Goal: Task Accomplishment & Management: Use online tool/utility

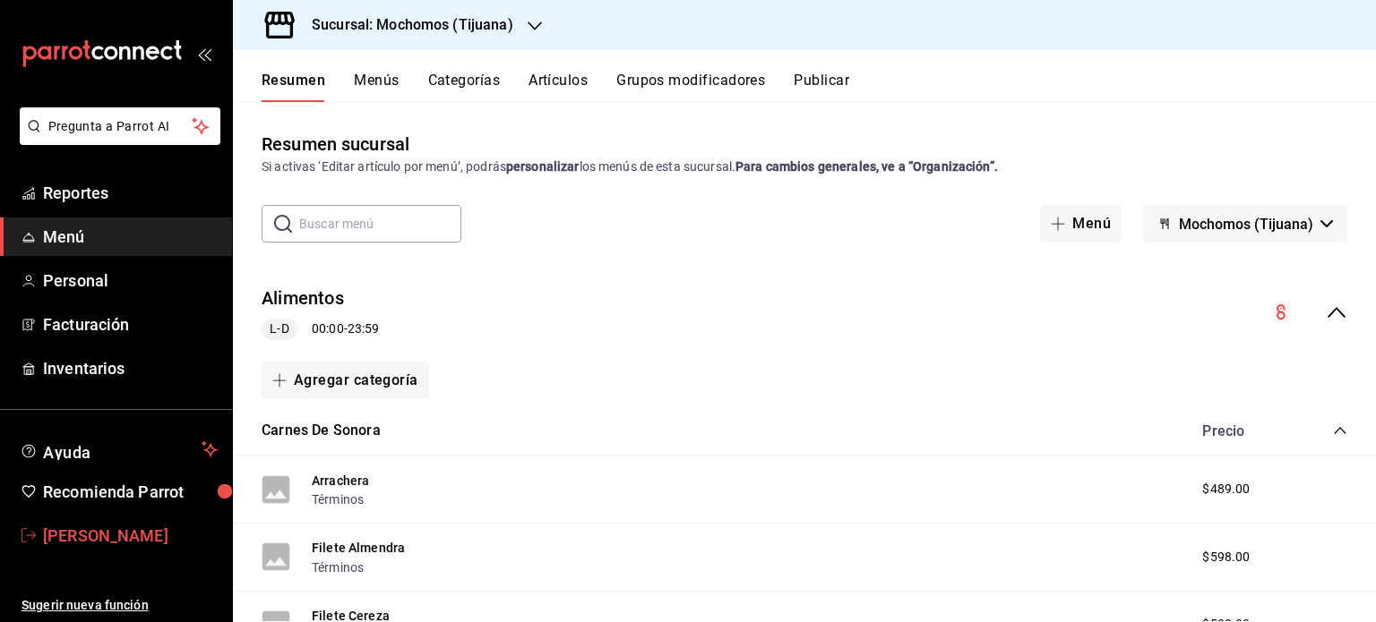
click at [97, 536] on span "[PERSON_NAME]" at bounding box center [130, 536] width 175 height 24
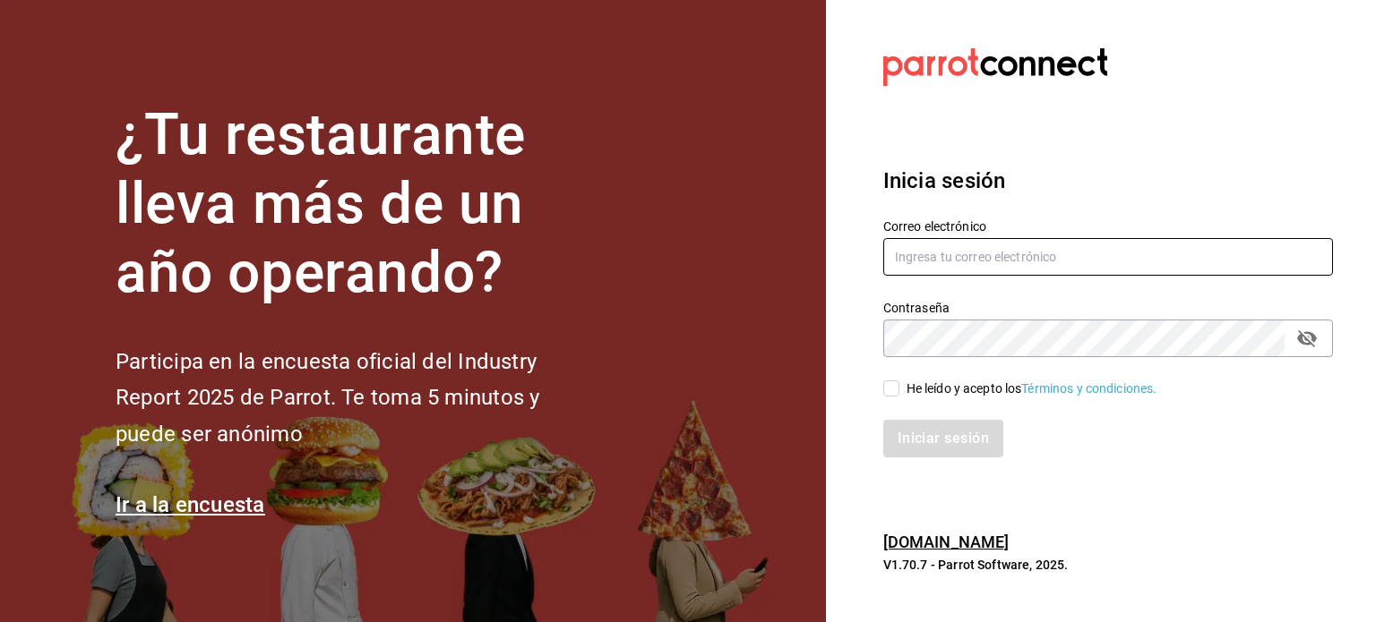
click at [948, 257] on input "text" at bounding box center [1108, 257] width 450 height 38
type input "[PERSON_NAME][EMAIL_ADDRESS][PERSON_NAME][DOMAIN_NAME]"
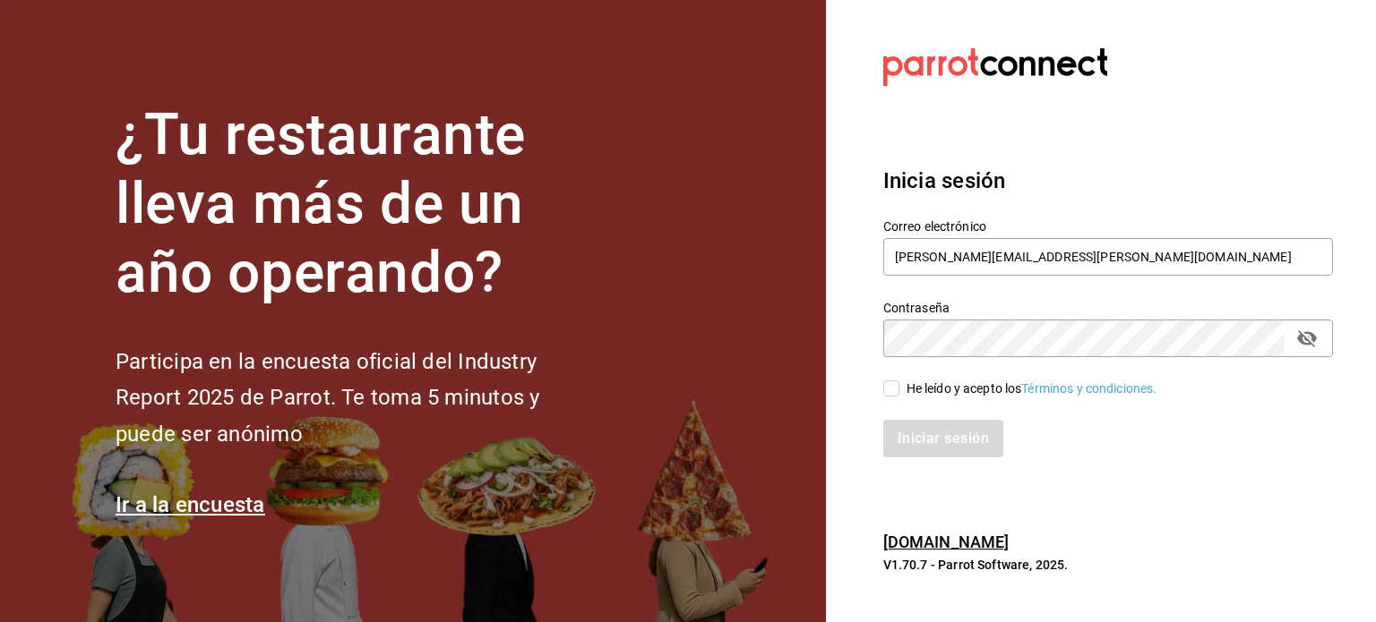
click at [896, 387] on input "He leído y acepto los Términos y condiciones." at bounding box center [891, 389] width 16 height 16
checkbox input "true"
click at [932, 440] on button "Iniciar sesión" at bounding box center [944, 439] width 122 height 38
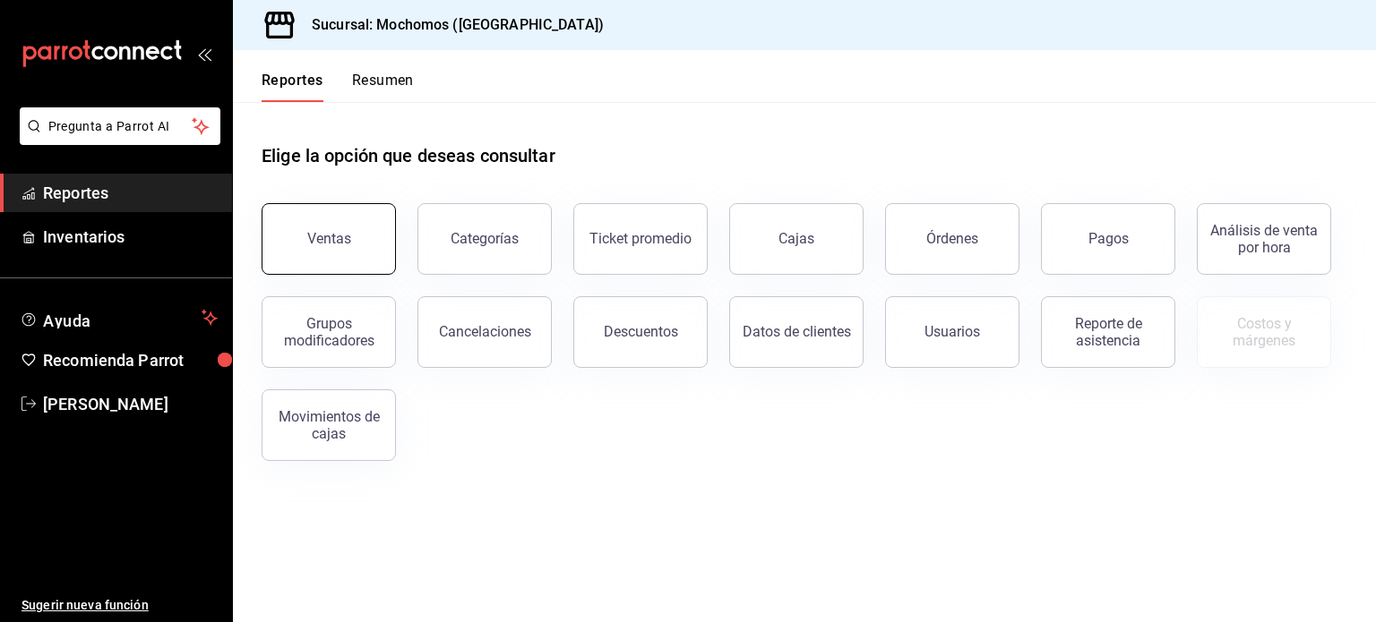
click at [362, 239] on button "Ventas" at bounding box center [329, 239] width 134 height 72
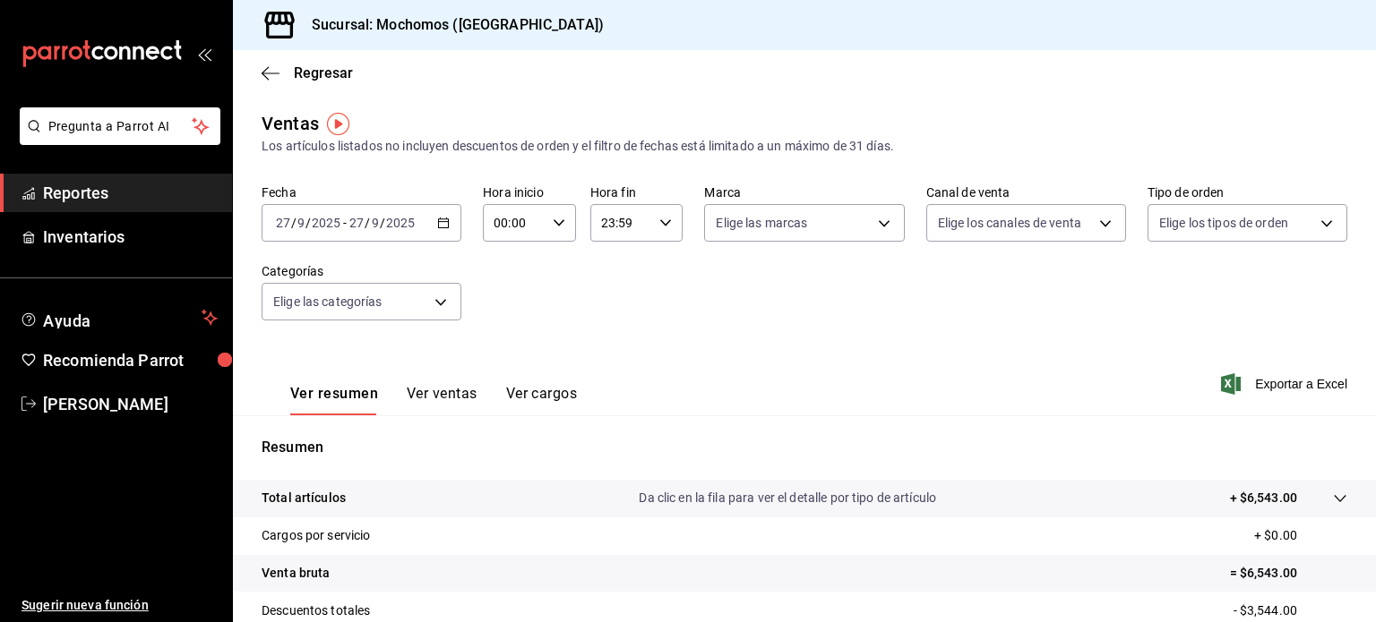
click at [442, 221] on icon "button" at bounding box center [443, 223] width 13 height 13
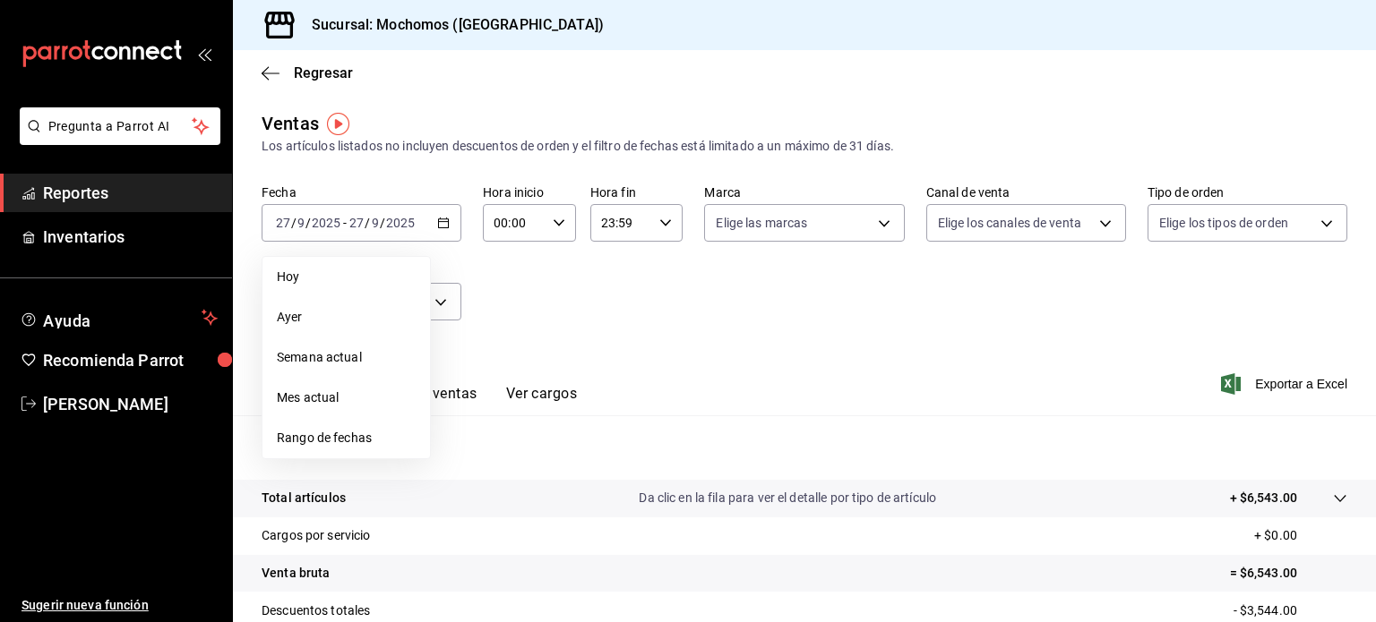
click at [321, 442] on span "Rango de fechas" at bounding box center [346, 438] width 139 height 19
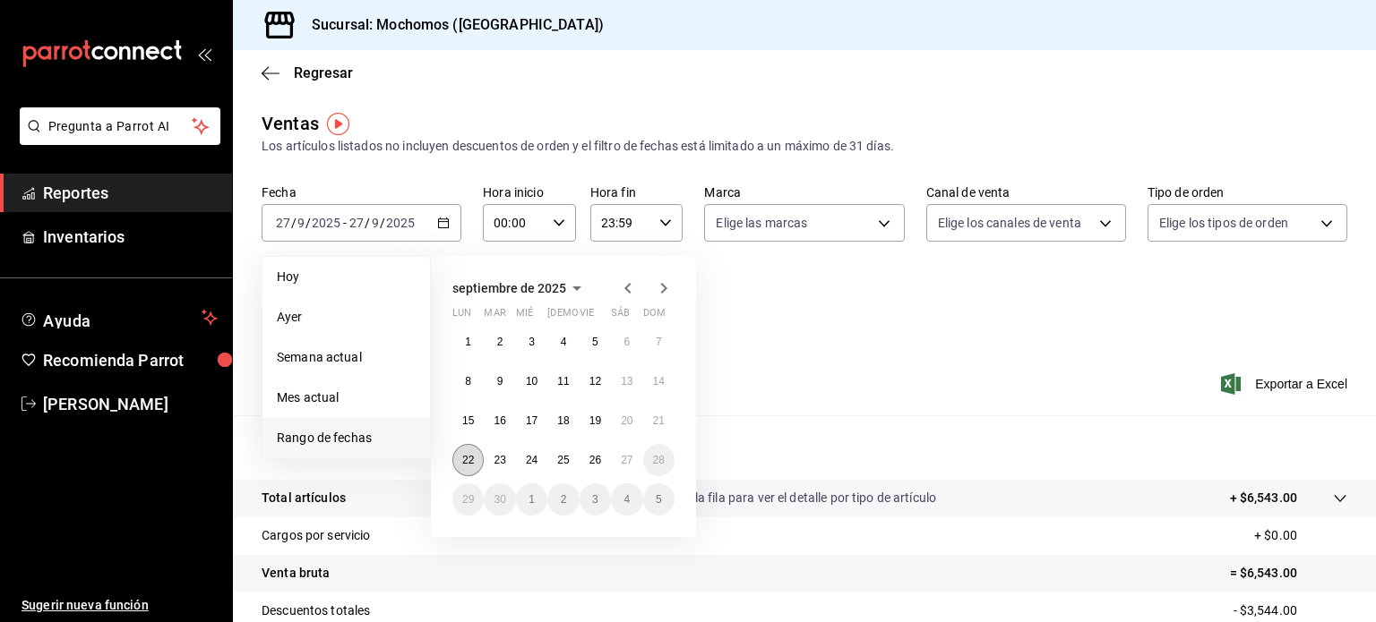
click at [466, 459] on abbr "22" at bounding box center [468, 460] width 12 height 13
click at [626, 455] on abbr "27" at bounding box center [627, 460] width 12 height 13
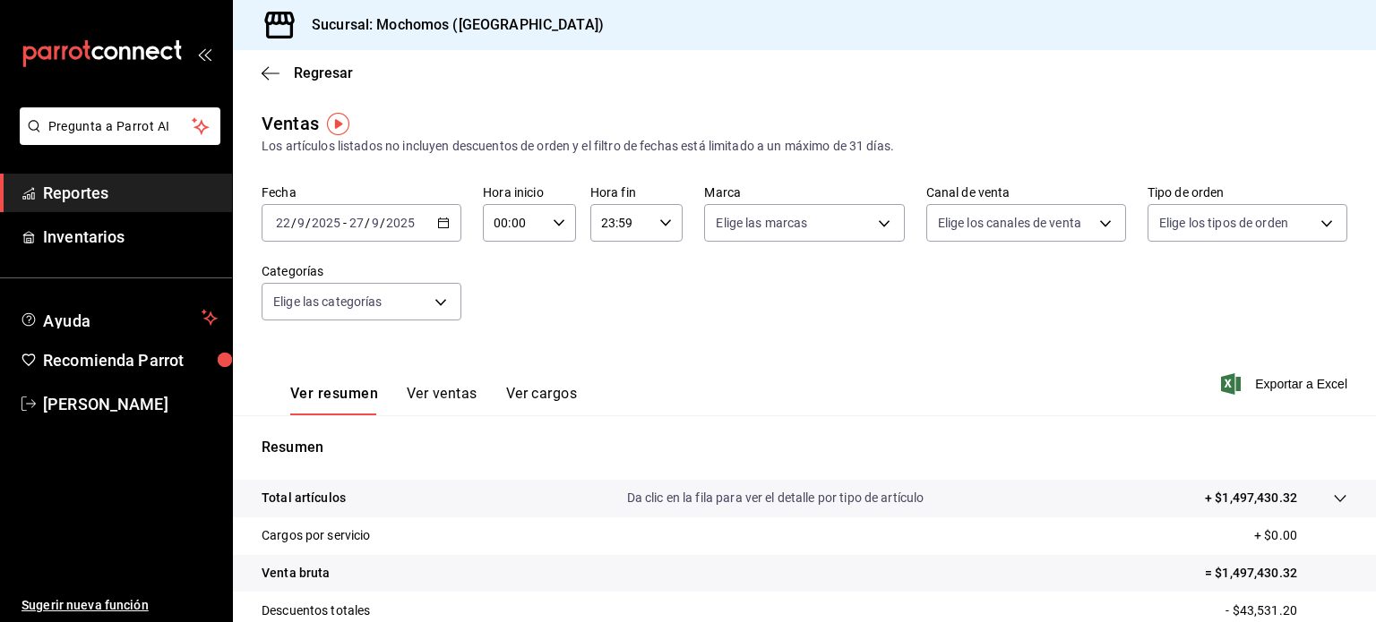
click at [562, 223] on div "00:00 Hora inicio" at bounding box center [529, 223] width 93 height 38
click at [510, 315] on span "05" at bounding box center [502, 320] width 17 height 14
type input "05:00"
click at [669, 218] on div at bounding box center [688, 311] width 1376 height 622
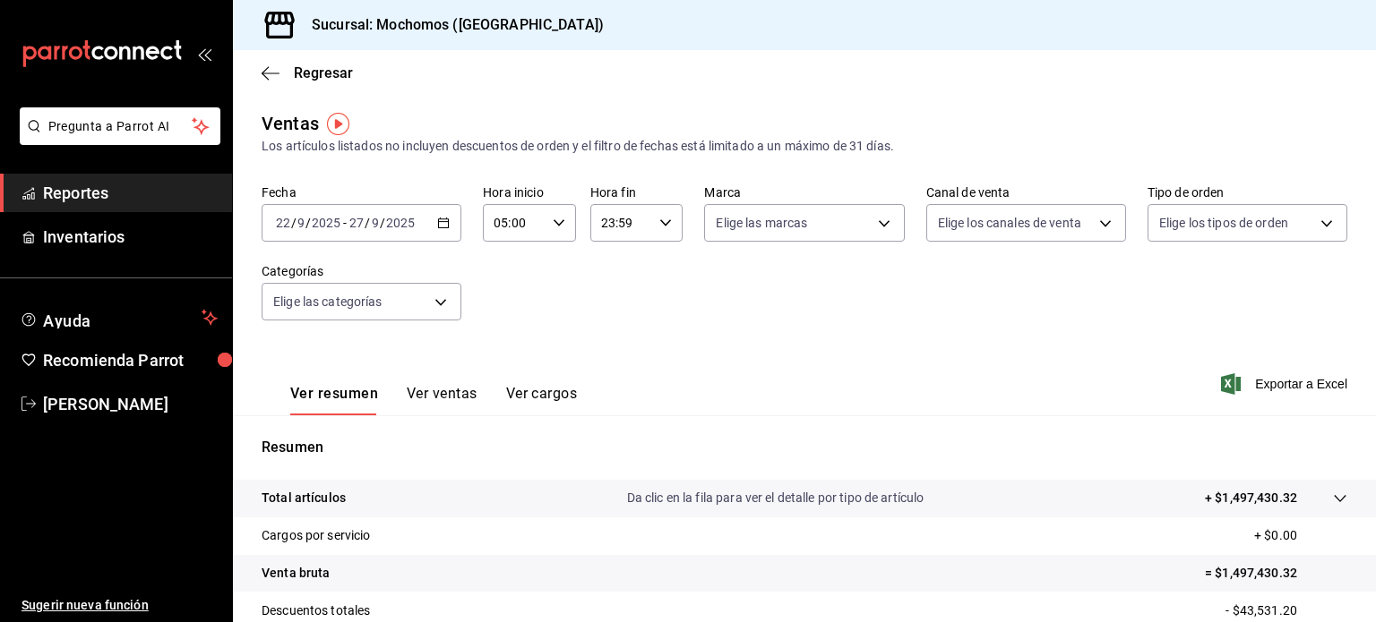
click at [664, 221] on \(Stroke\) "button" at bounding box center [665, 222] width 11 height 6
click at [617, 284] on button "05" at bounding box center [608, 276] width 39 height 36
click at [655, 262] on span "00" at bounding box center [654, 269] width 17 height 14
type input "05:00"
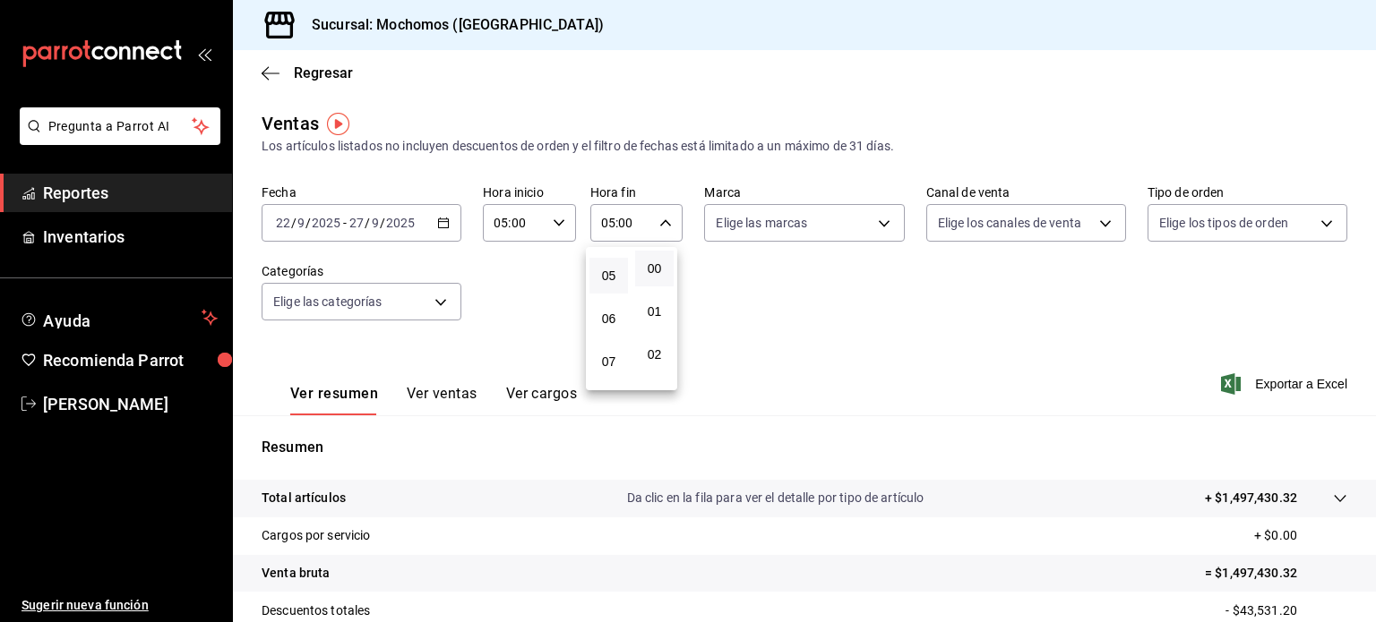
click at [874, 219] on div at bounding box center [688, 311] width 1376 height 622
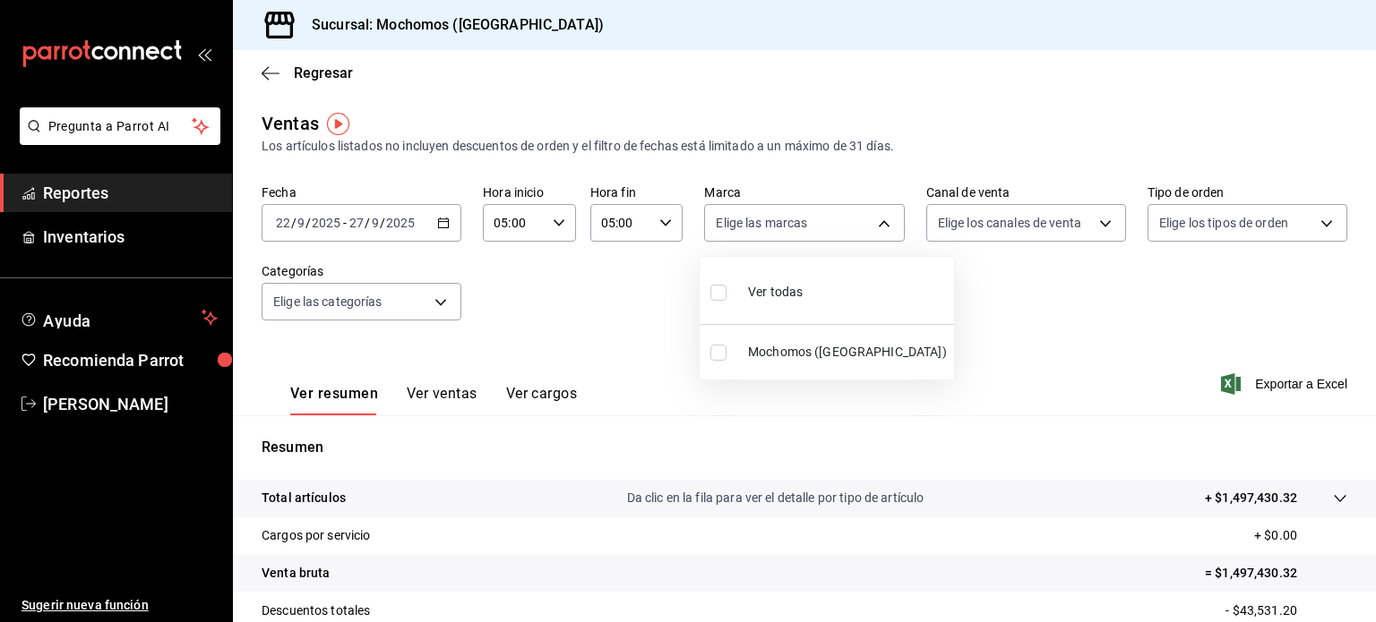
click at [874, 219] on body "Pregunta a Parrot AI Reportes Inventarios Ayuda Recomienda Parrot Osvaldo Escob…" at bounding box center [688, 311] width 1376 height 622
click at [742, 301] on div "Ver todas" at bounding box center [756, 290] width 92 height 39
type input "562d5b5b-21a2-4ace-a941-66278f4a6c49"
checkbox input "true"
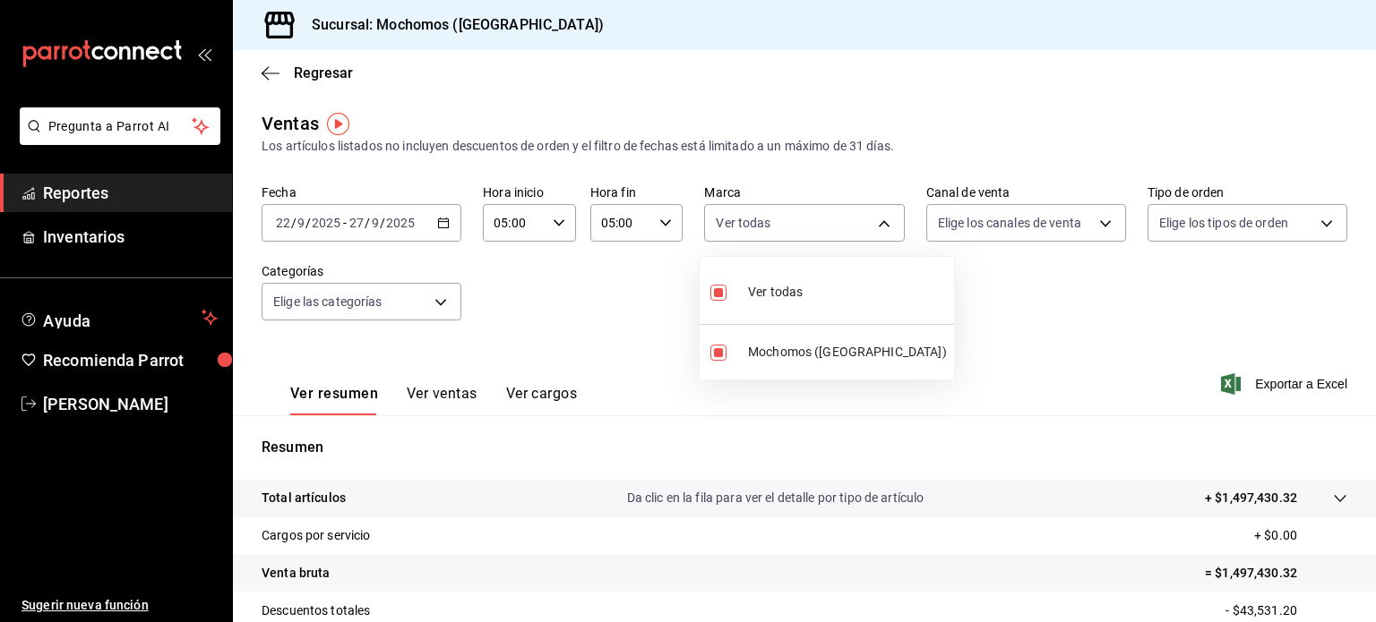
click at [1095, 222] on div at bounding box center [688, 311] width 1376 height 622
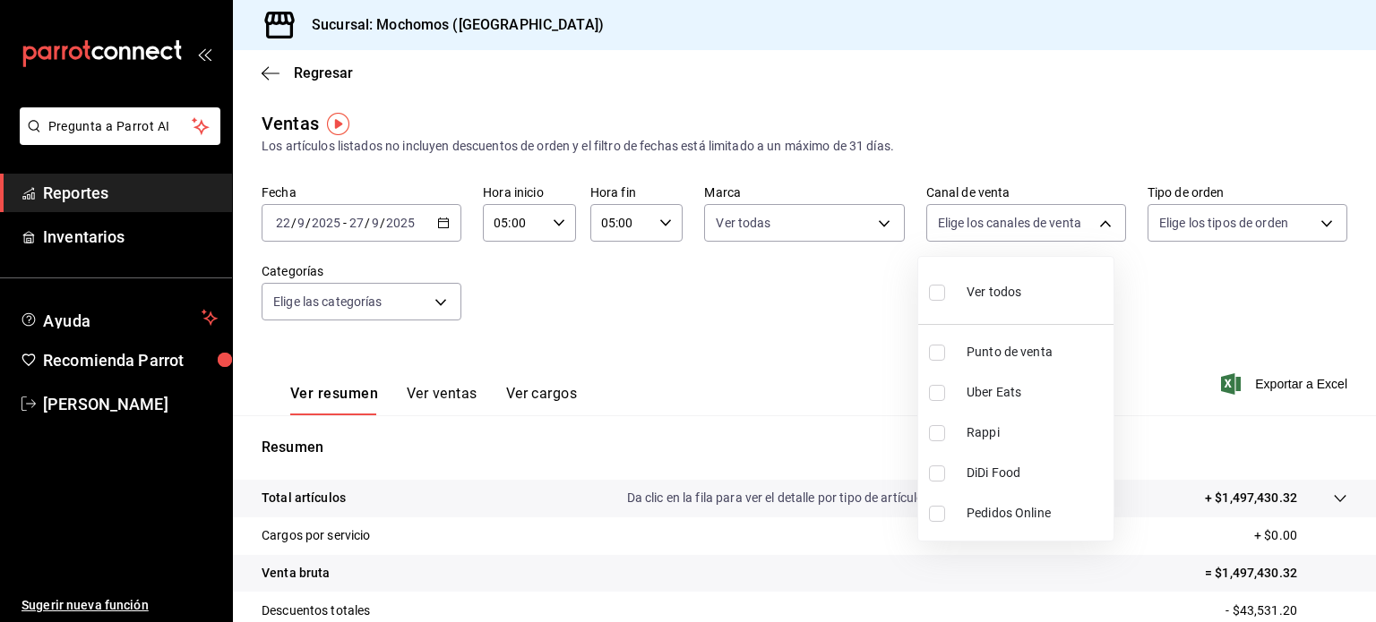
click at [1095, 222] on body "Pregunta a Parrot AI Reportes Inventarios Ayuda Recomienda Parrot Osvaldo Escob…" at bounding box center [688, 311] width 1376 height 622
click at [1004, 276] on div "Ver todos" at bounding box center [975, 290] width 92 height 39
type input "PARROT,UBER_EATS,RAPPI,DIDI_FOOD,ONLINE"
checkbox input "true"
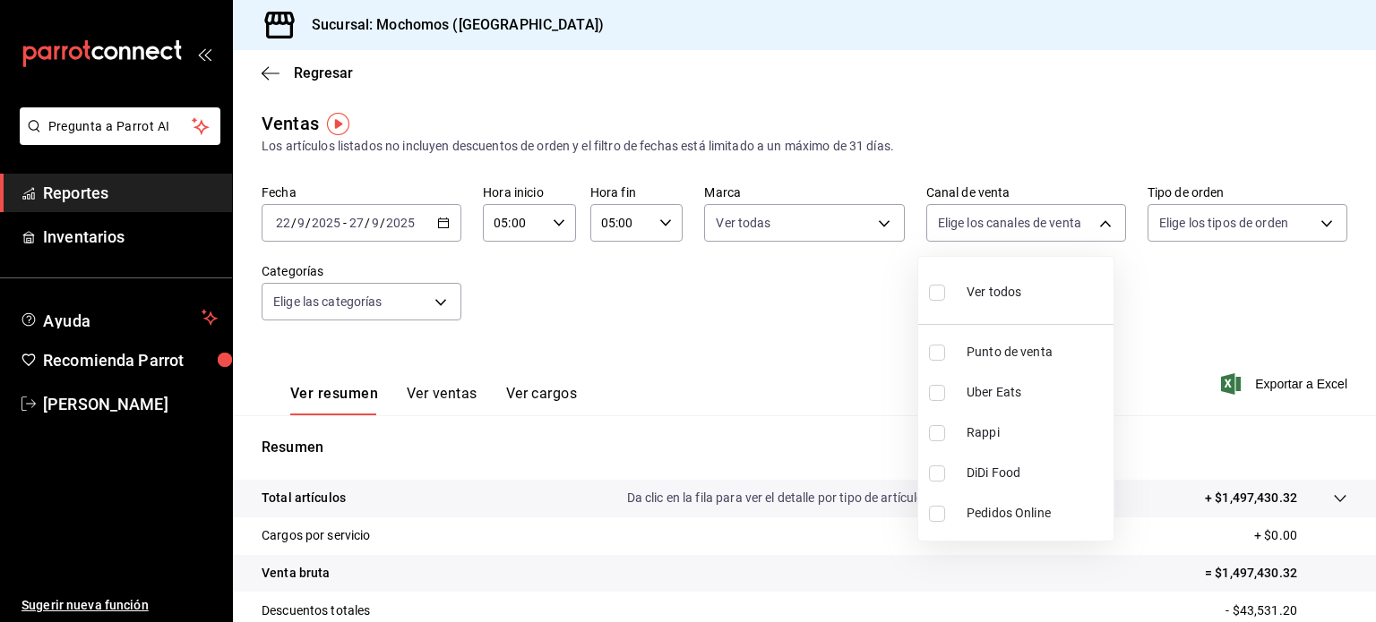
checkbox input "true"
click at [1312, 228] on div at bounding box center [688, 311] width 1376 height 622
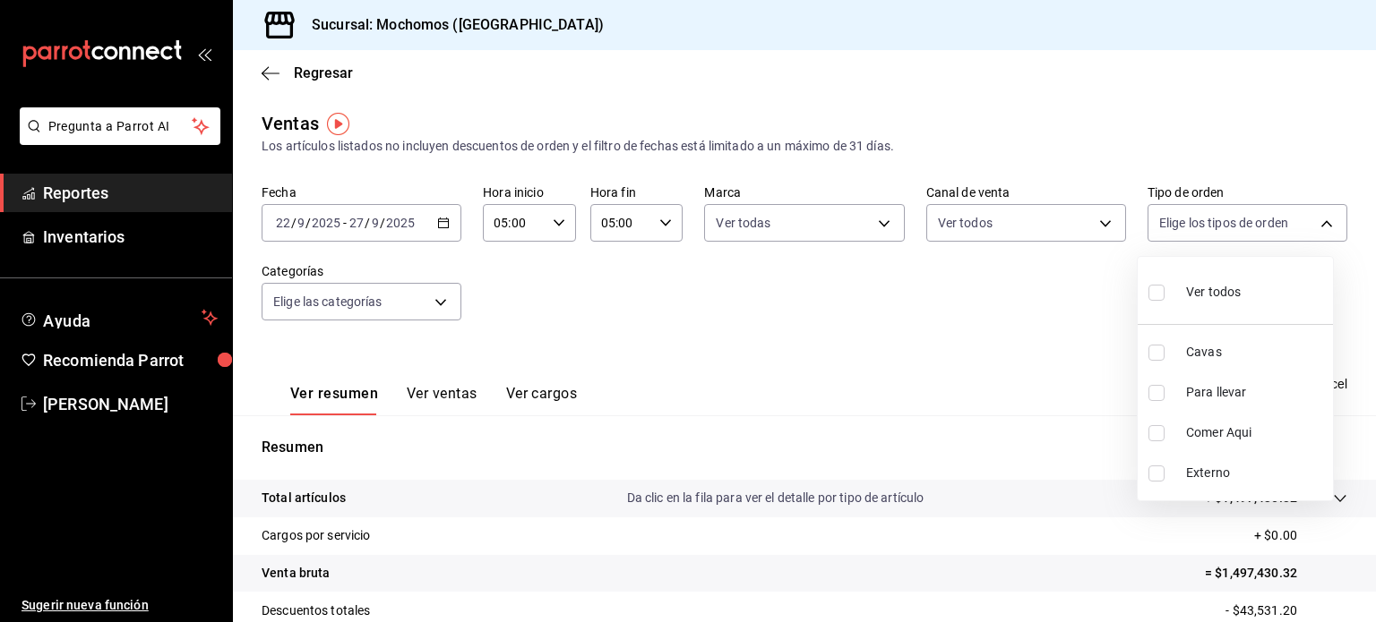
click at [1312, 228] on body "Pregunta a Parrot AI Reportes Inventarios Ayuda Recomienda Parrot Osvaldo Escob…" at bounding box center [688, 311] width 1376 height 622
click at [1200, 283] on span "Ver todos" at bounding box center [1213, 292] width 55 height 19
type input "3511826e-d0de-4296-8152-2ac5d1de6c07,baed2e38-a444-4c8b-baeb-c256ad15bf0c,e2b47…"
checkbox input "true"
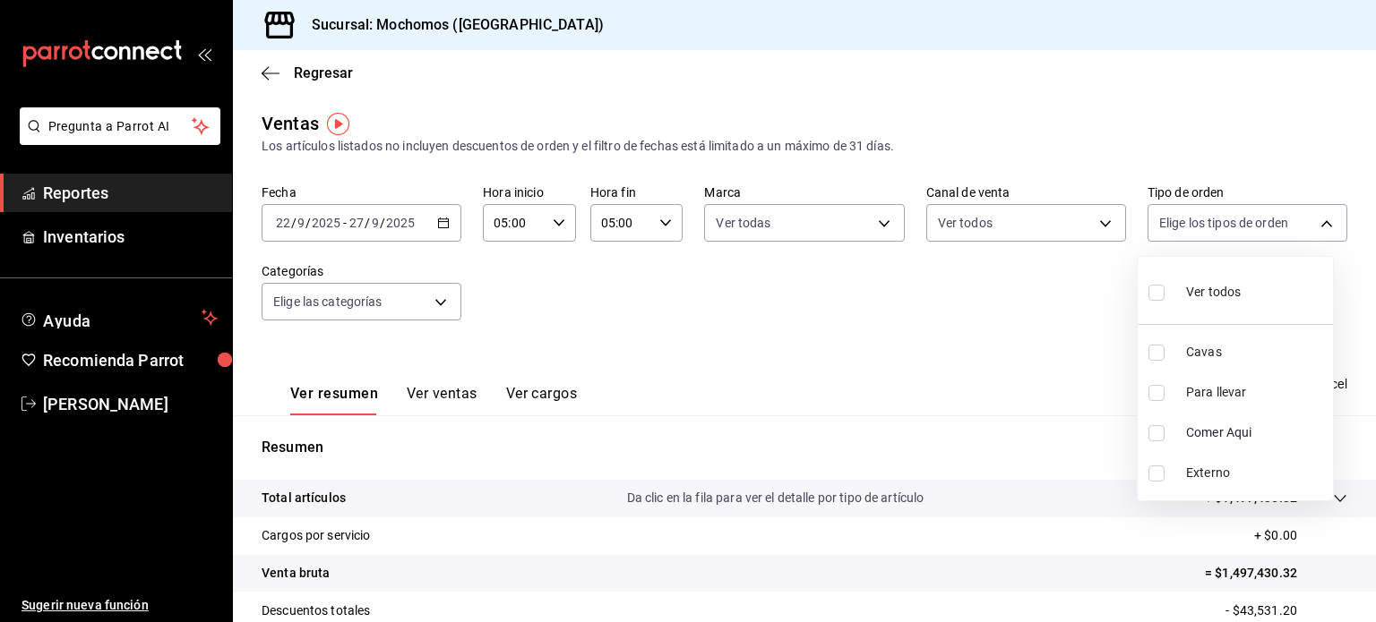
checkbox input "true"
click at [1169, 301] on label at bounding box center [1159, 292] width 23 height 26
click at [1164, 301] on input "checkbox" at bounding box center [1156, 293] width 16 height 16
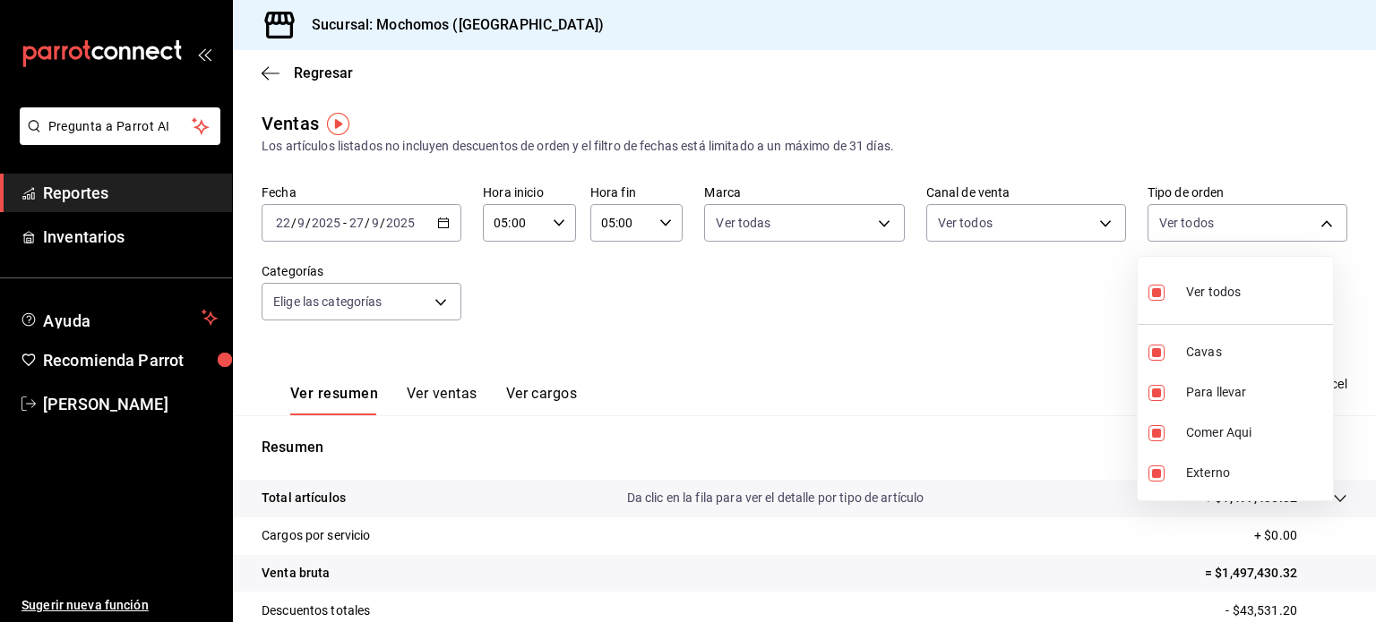
checkbox input "true"
type input "3511826e-d0de-4296-8152-2ac5d1de6c07,baed2e38-a444-4c8b-baeb-c256ad15bf0c,e2b47…"
checkbox input "true"
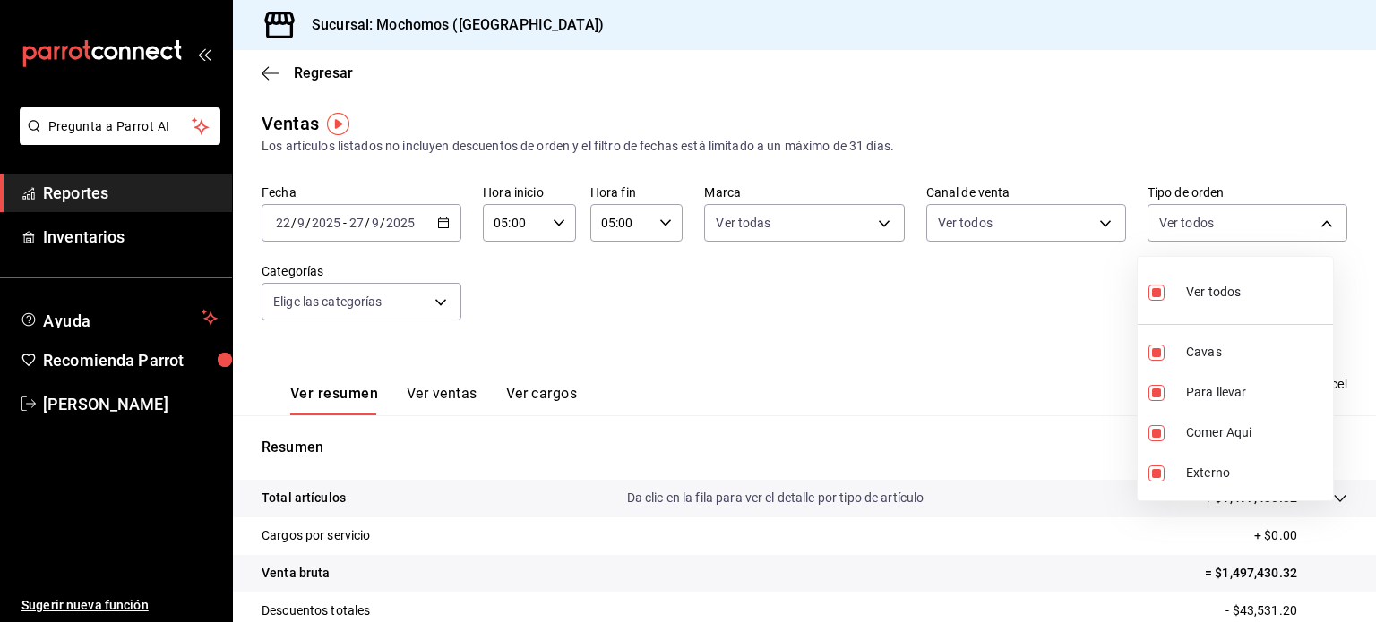
checkbox input "true"
click at [906, 326] on div at bounding box center [688, 311] width 1376 height 622
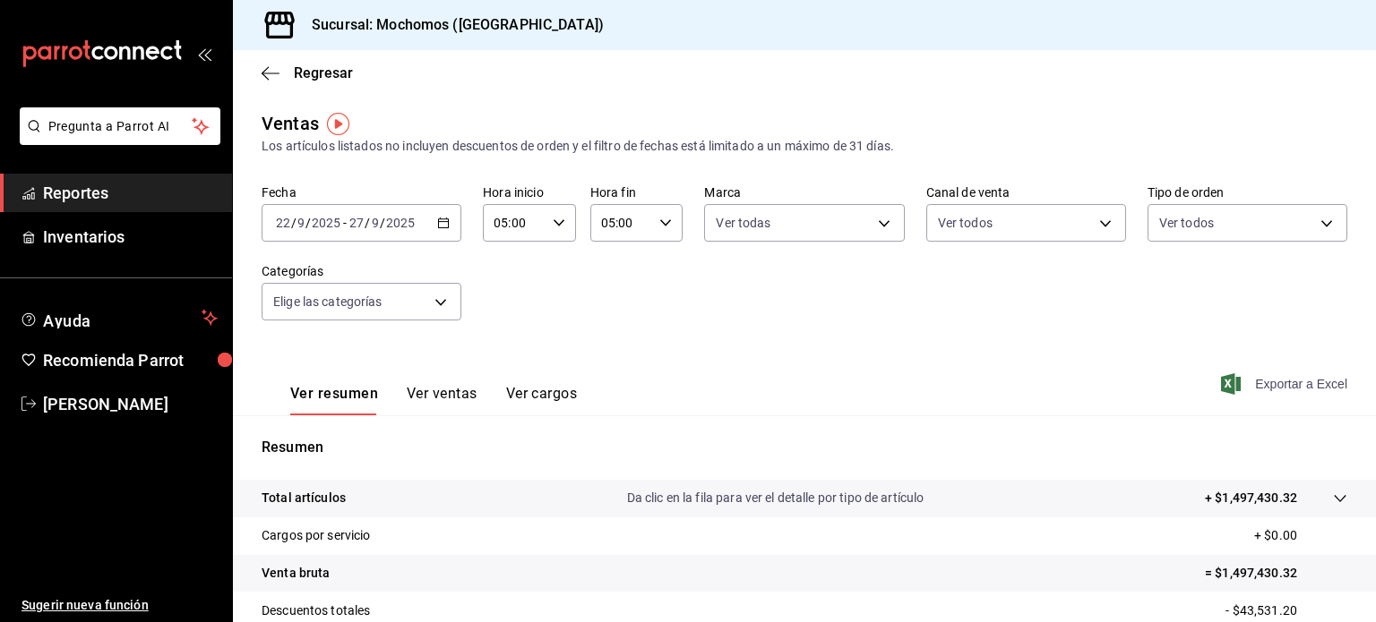
click at [1274, 382] on span "Exportar a Excel" at bounding box center [1285, 383] width 123 height 21
